Goal: Find specific page/section: Find specific page/section

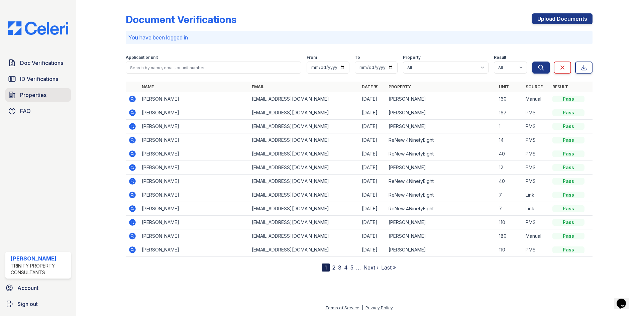
click at [40, 97] on span "Properties" at bounding box center [33, 95] width 26 height 8
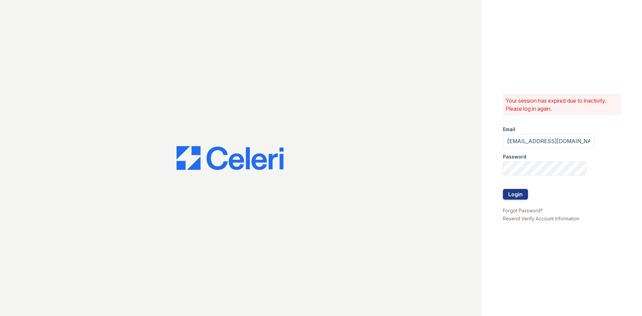
click at [520, 200] on div at bounding box center [549, 203] width 92 height 7
click at [519, 197] on button "Login" at bounding box center [515, 194] width 25 height 11
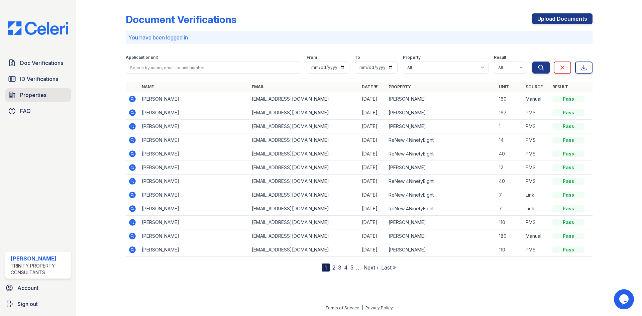
click at [33, 99] on span "Properties" at bounding box center [33, 95] width 26 height 8
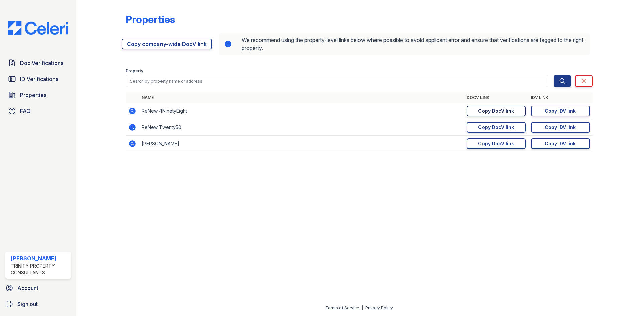
click at [507, 113] on div "Copy DocV link" at bounding box center [496, 111] width 36 height 7
click at [45, 81] on span "ID Verifications" at bounding box center [39, 79] width 38 height 8
click at [51, 66] on span "Doc Verifications" at bounding box center [41, 63] width 43 height 8
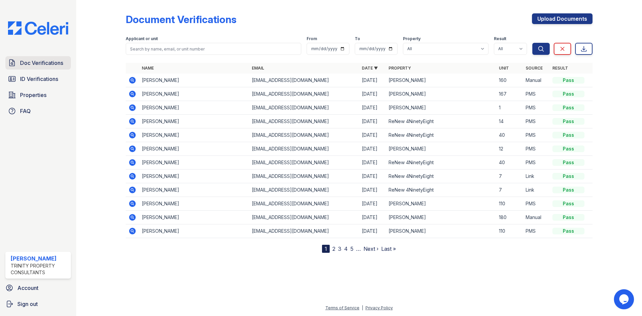
click at [53, 65] on span "Doc Verifications" at bounding box center [41, 63] width 43 height 8
